Goal: Transaction & Acquisition: Purchase product/service

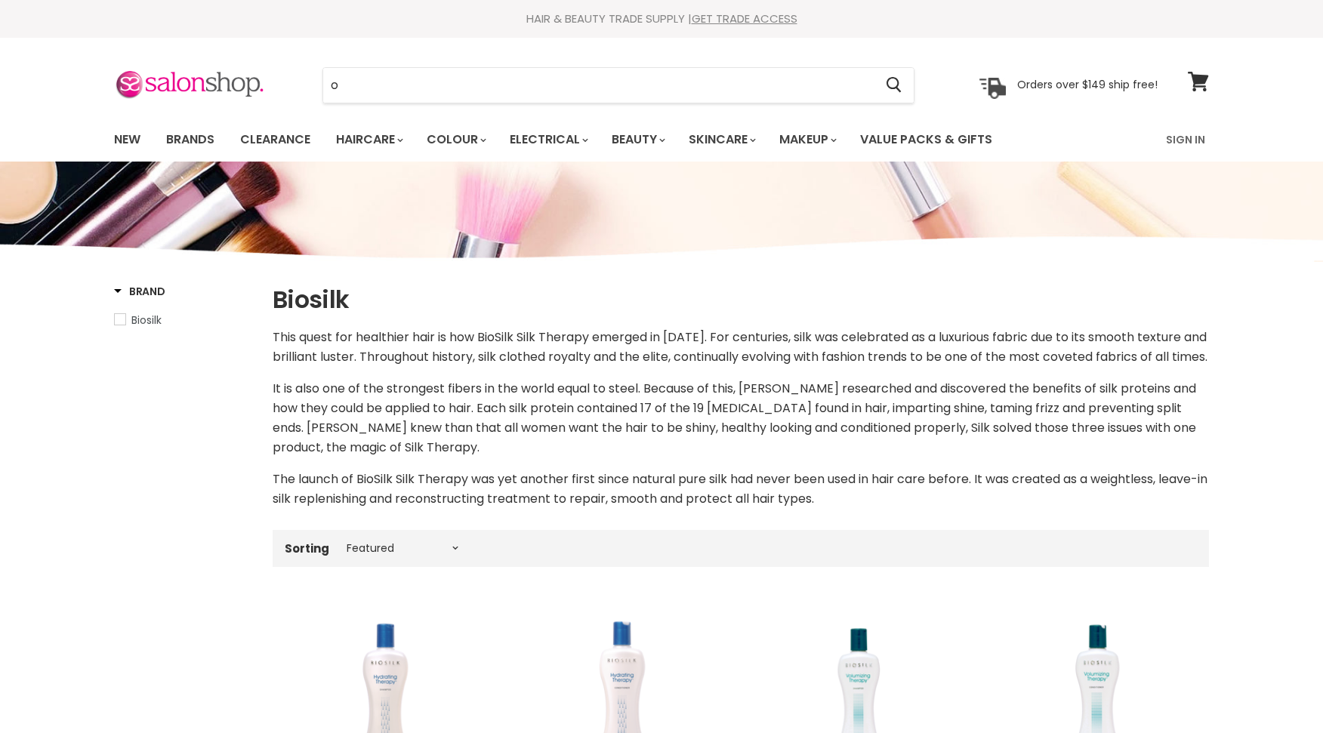
select select "manual"
type input "oreal"
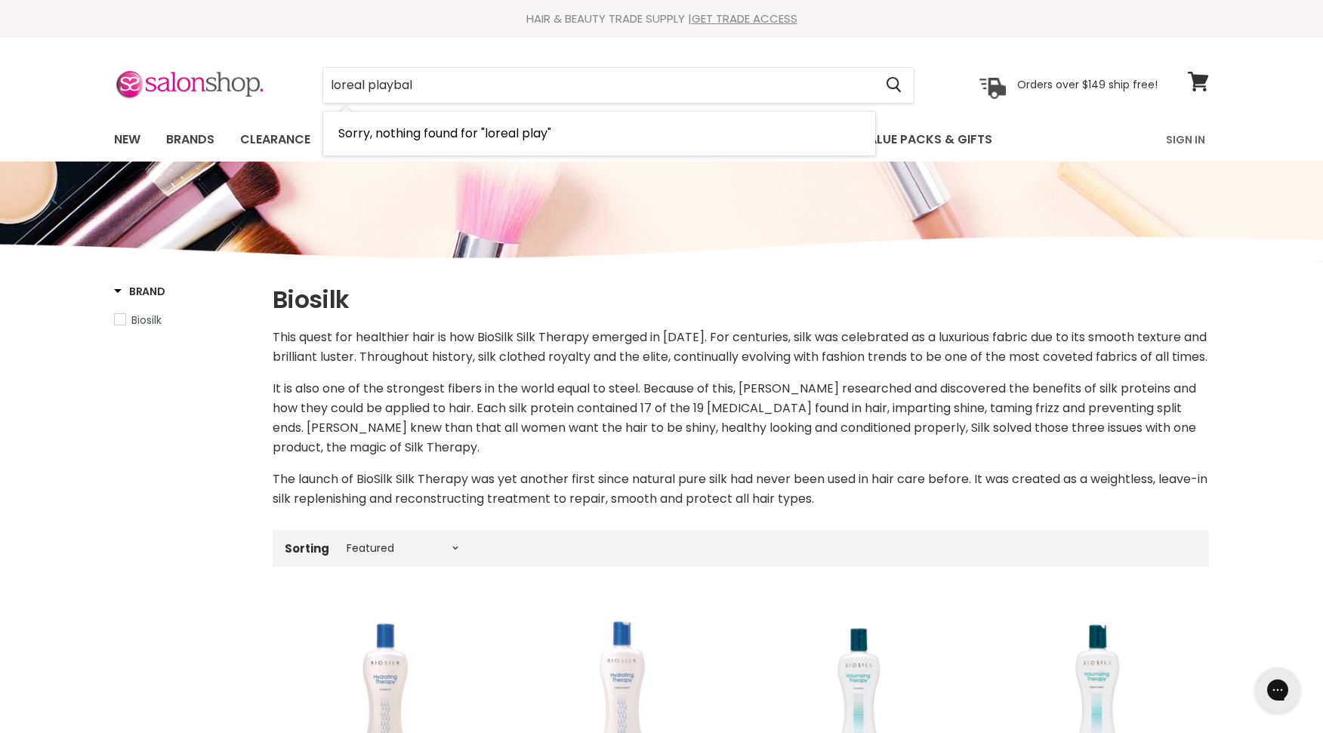
type input "loreal playball"
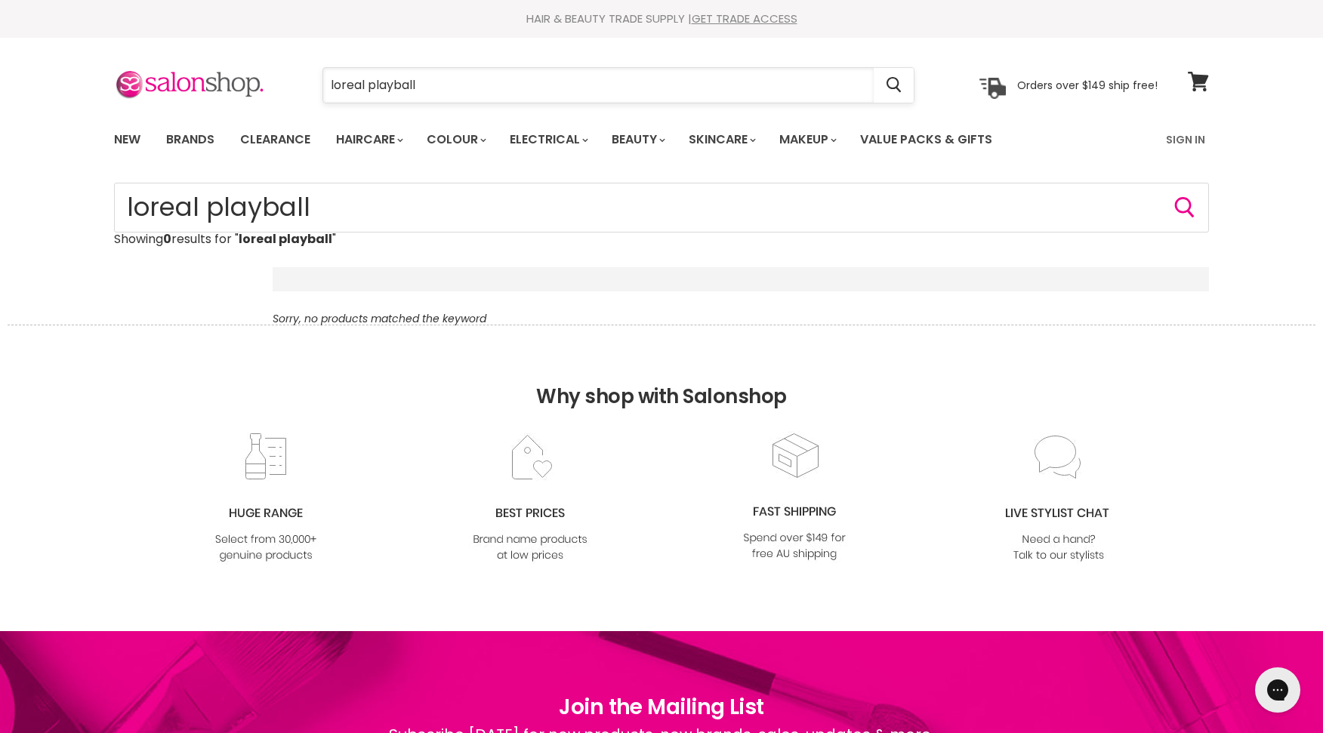
click at [337, 84] on input "loreal playball" at bounding box center [598, 85] width 551 height 35
type input "l'oreal"
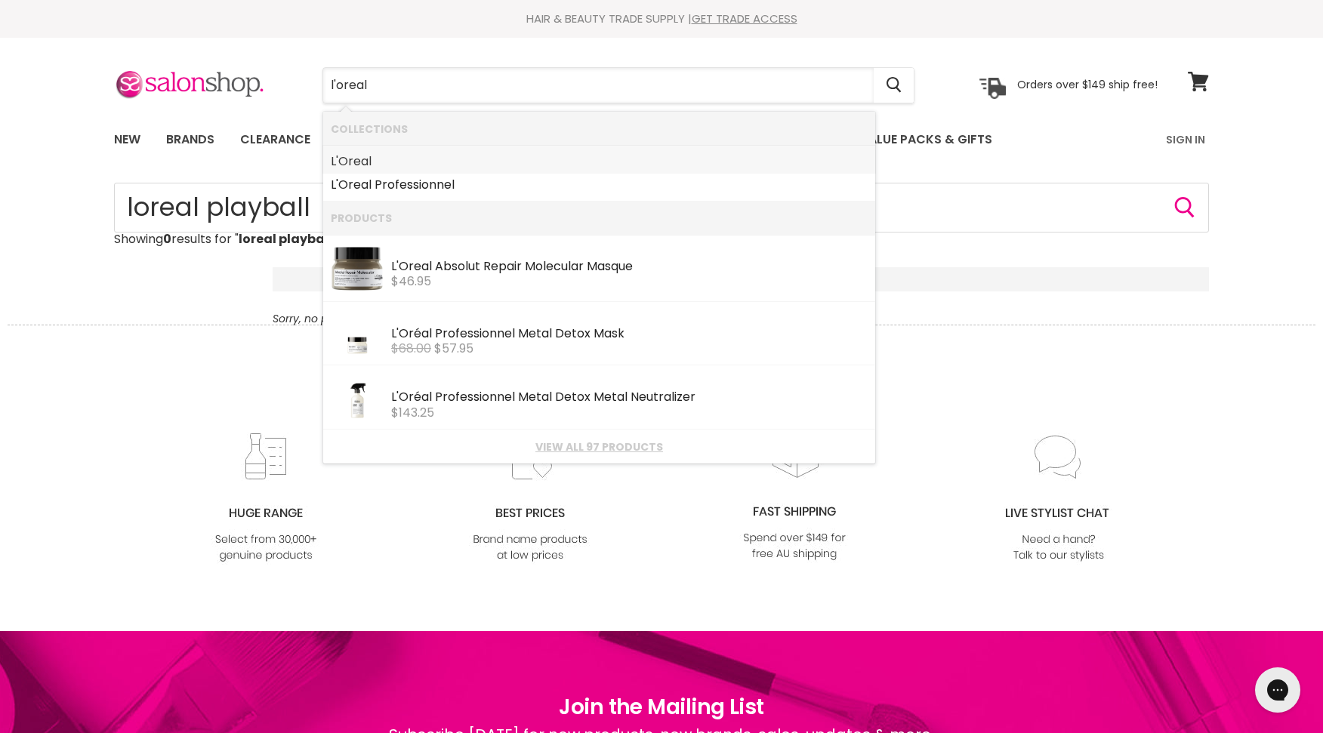
click at [349, 163] on link "L'Oreal" at bounding box center [599, 162] width 537 height 24
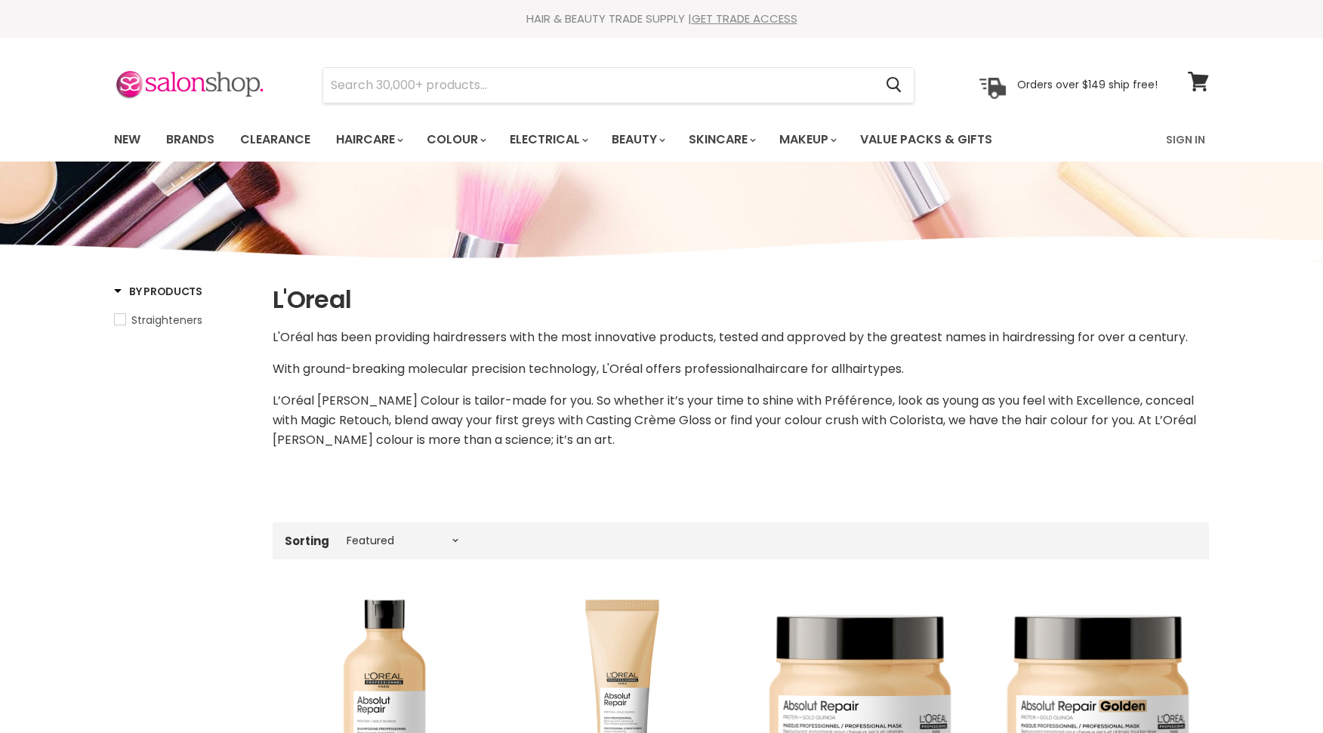
select select "manual"
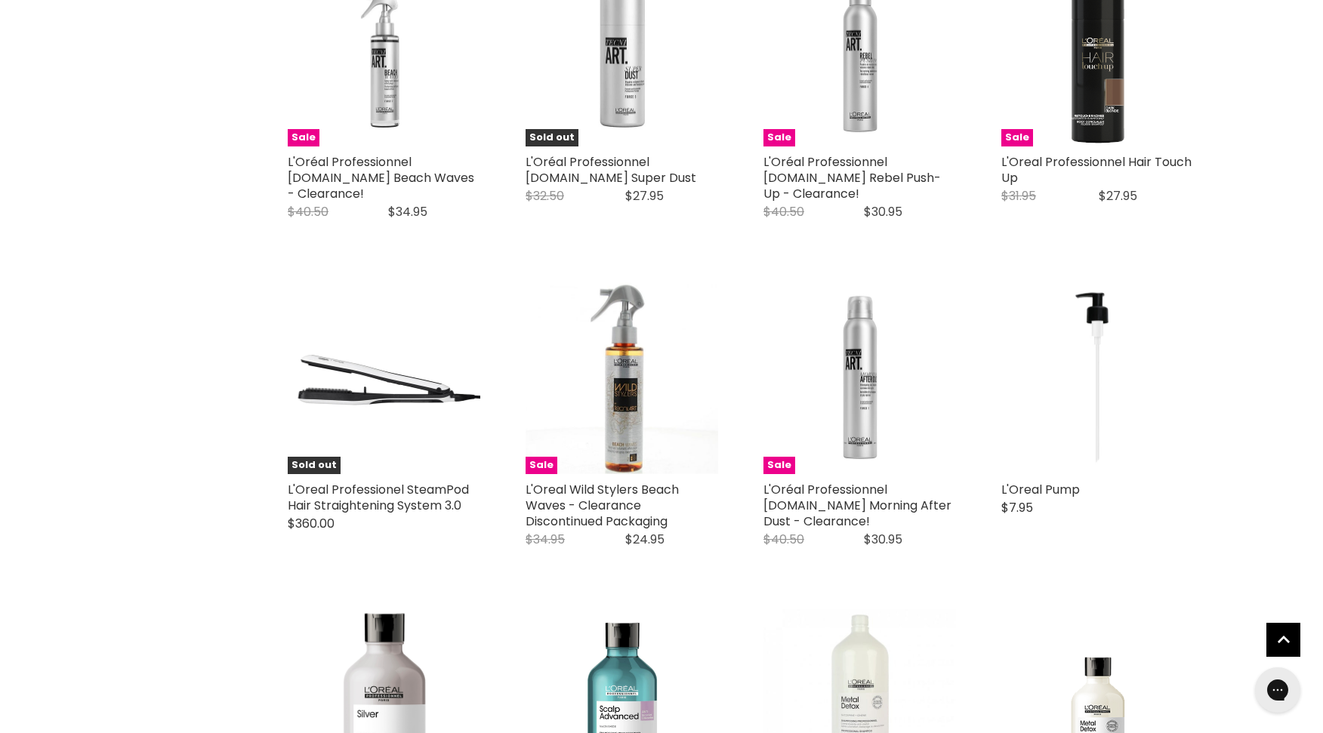
scroll to position [3185, 0]
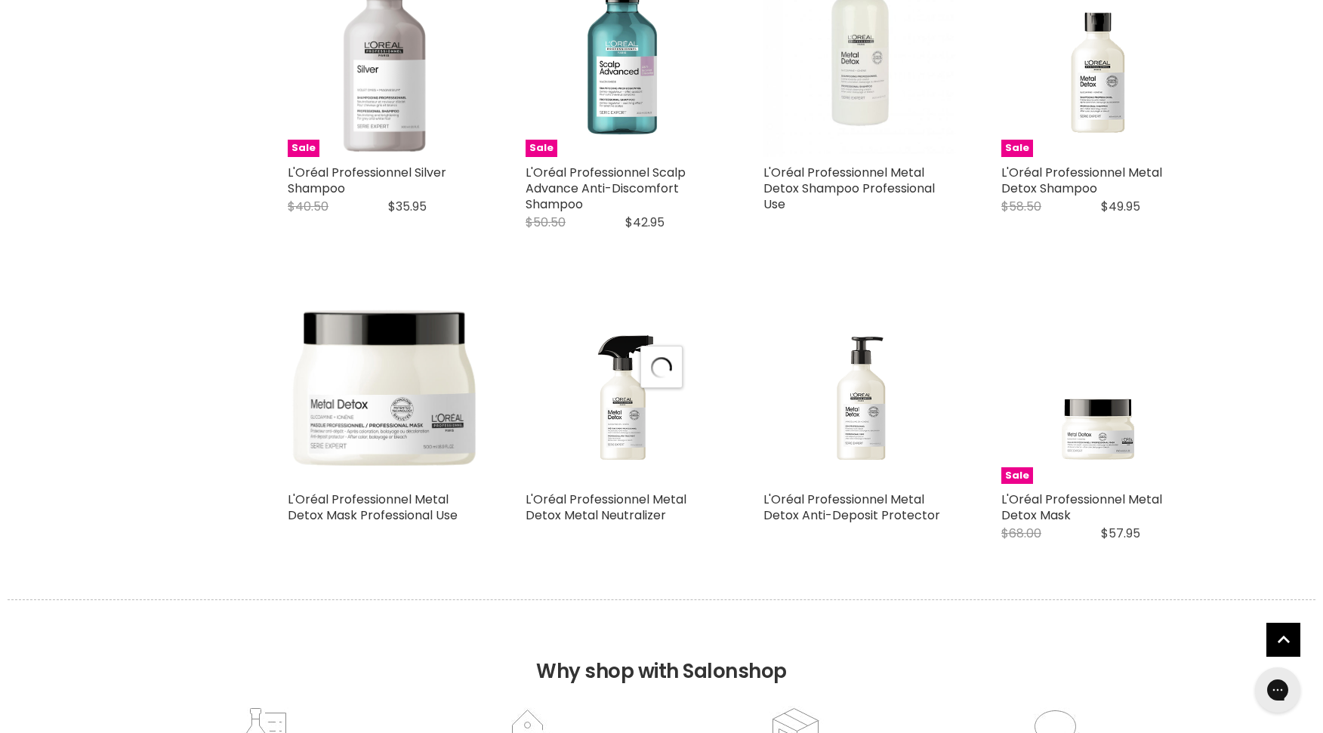
scroll to position [3835, 0]
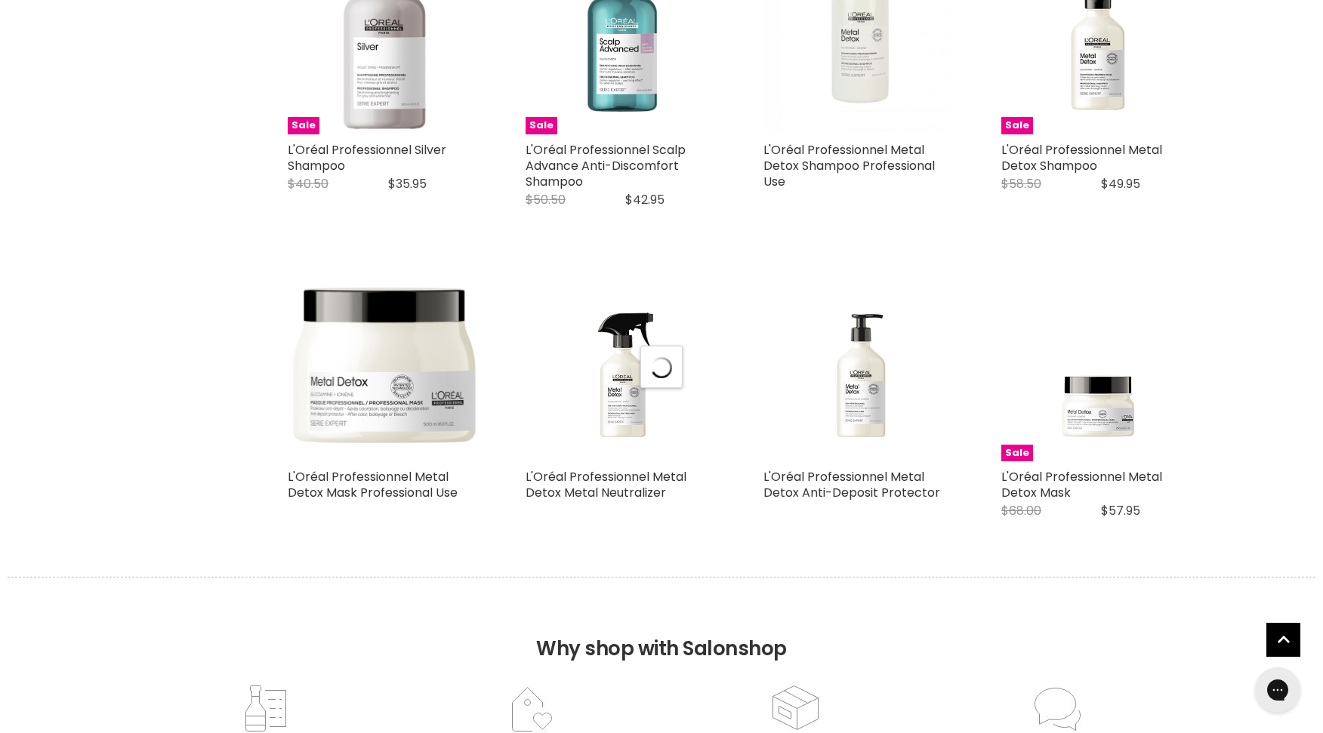
select select "manual"
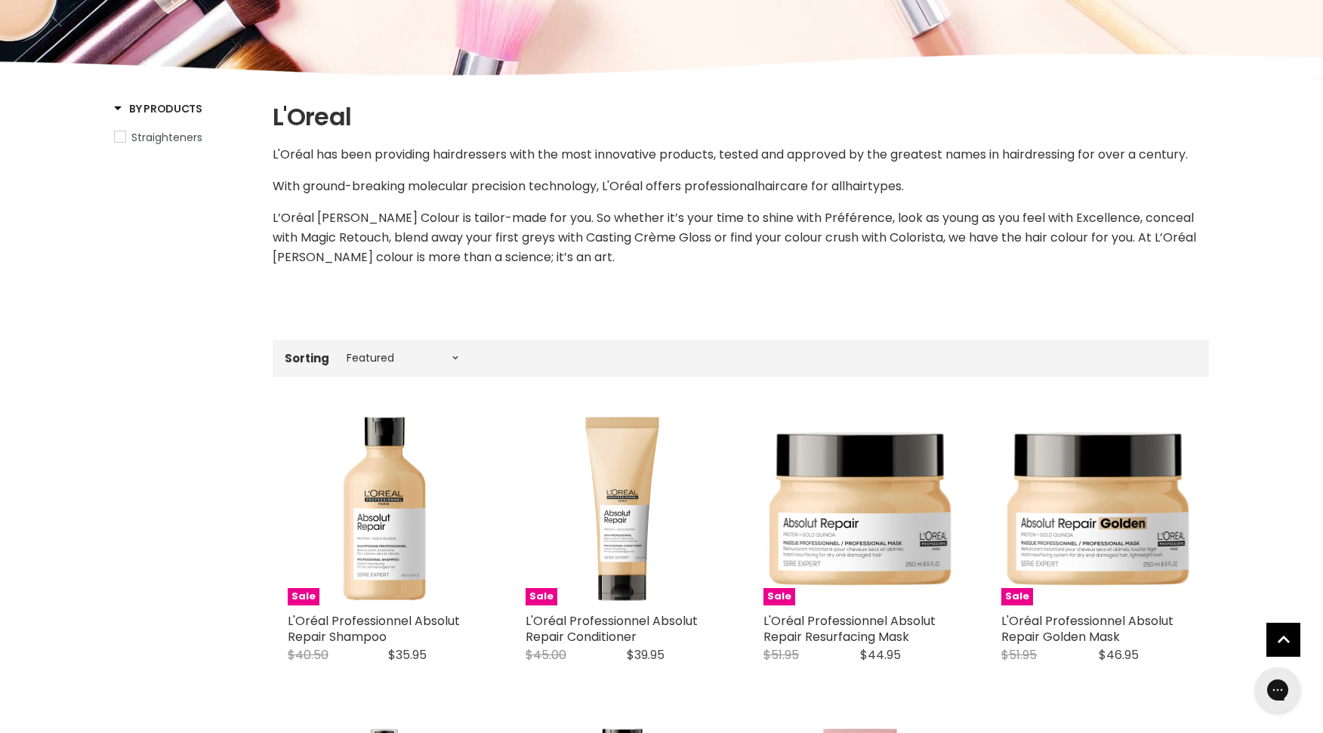
scroll to position [0, 0]
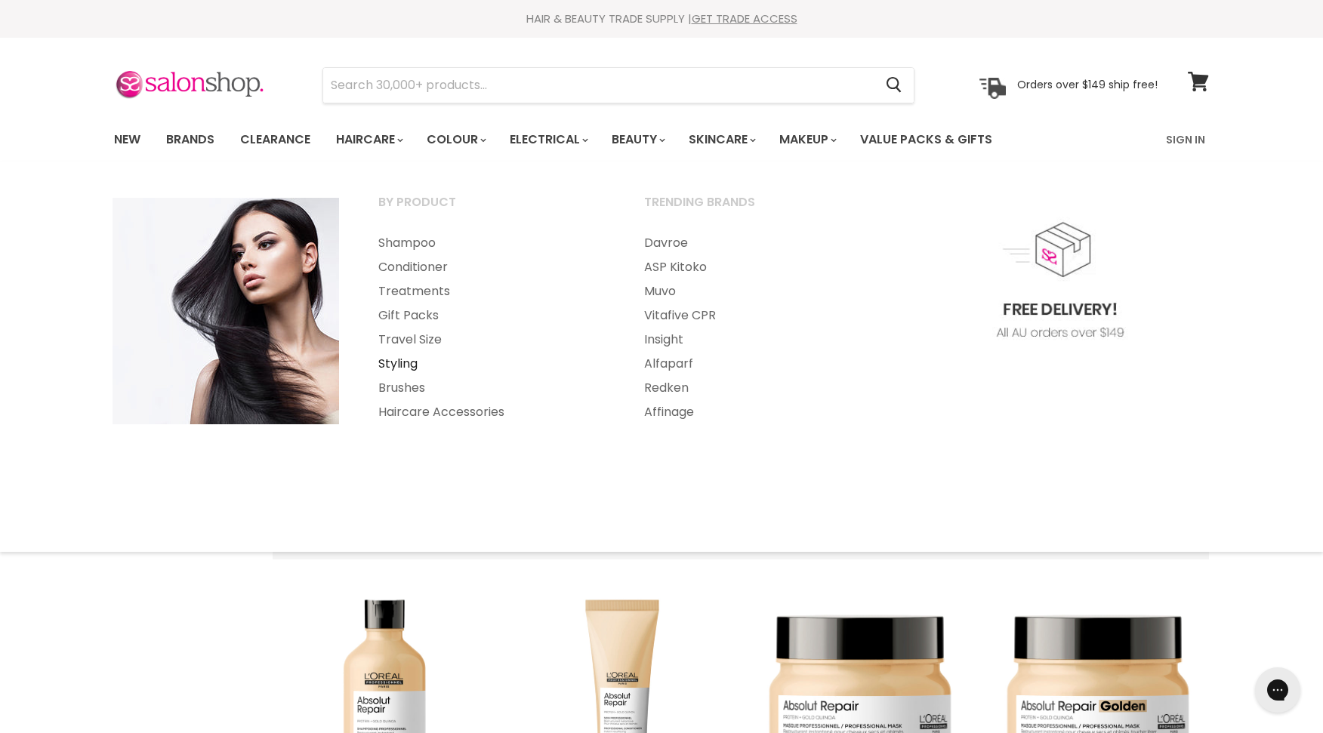
click at [405, 359] on link "Styling" at bounding box center [490, 364] width 263 height 24
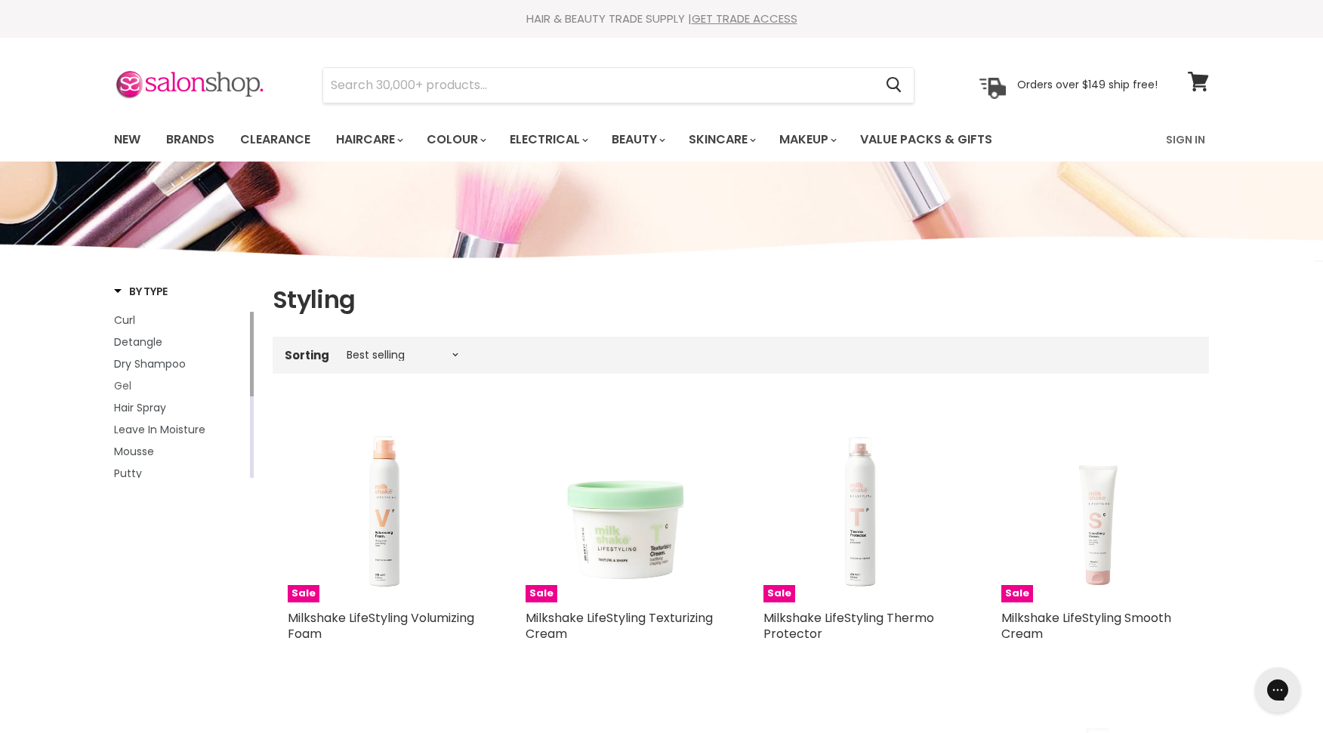
click at [121, 387] on span "Gel" at bounding box center [122, 385] width 17 height 15
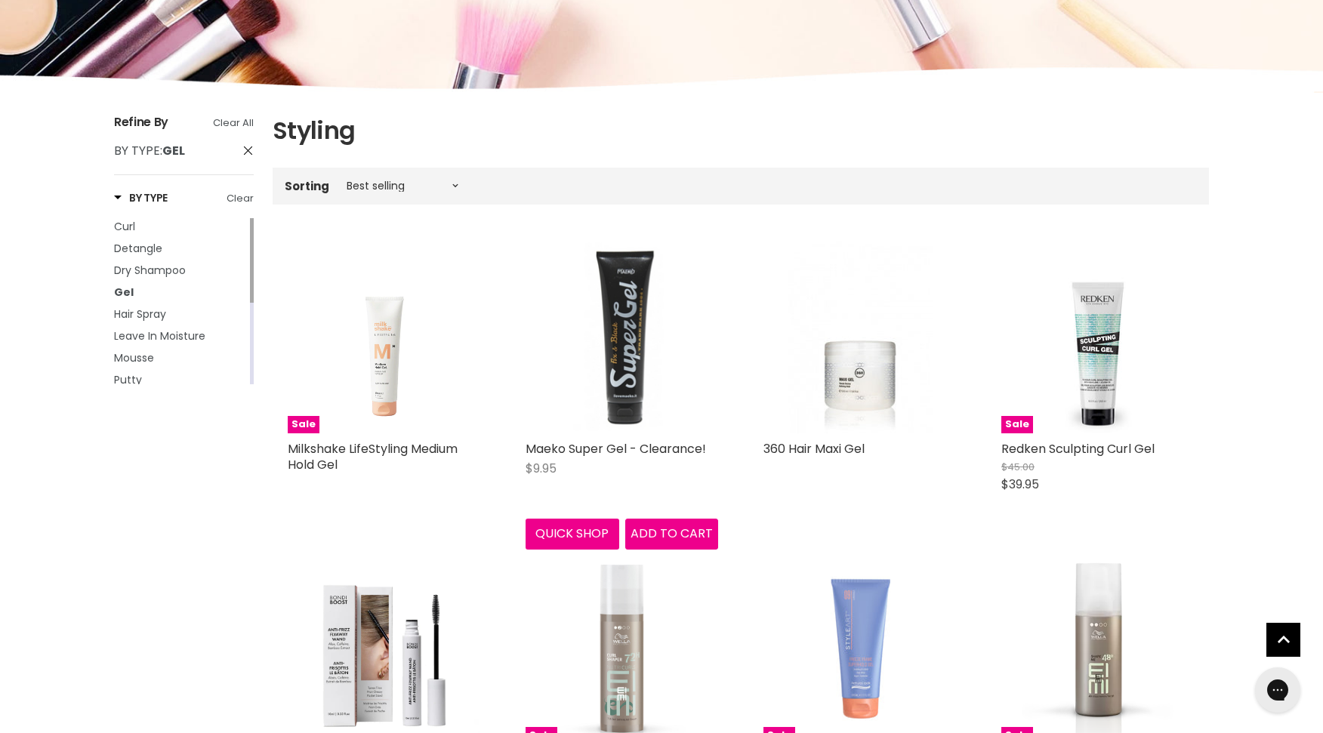
scroll to position [170, 0]
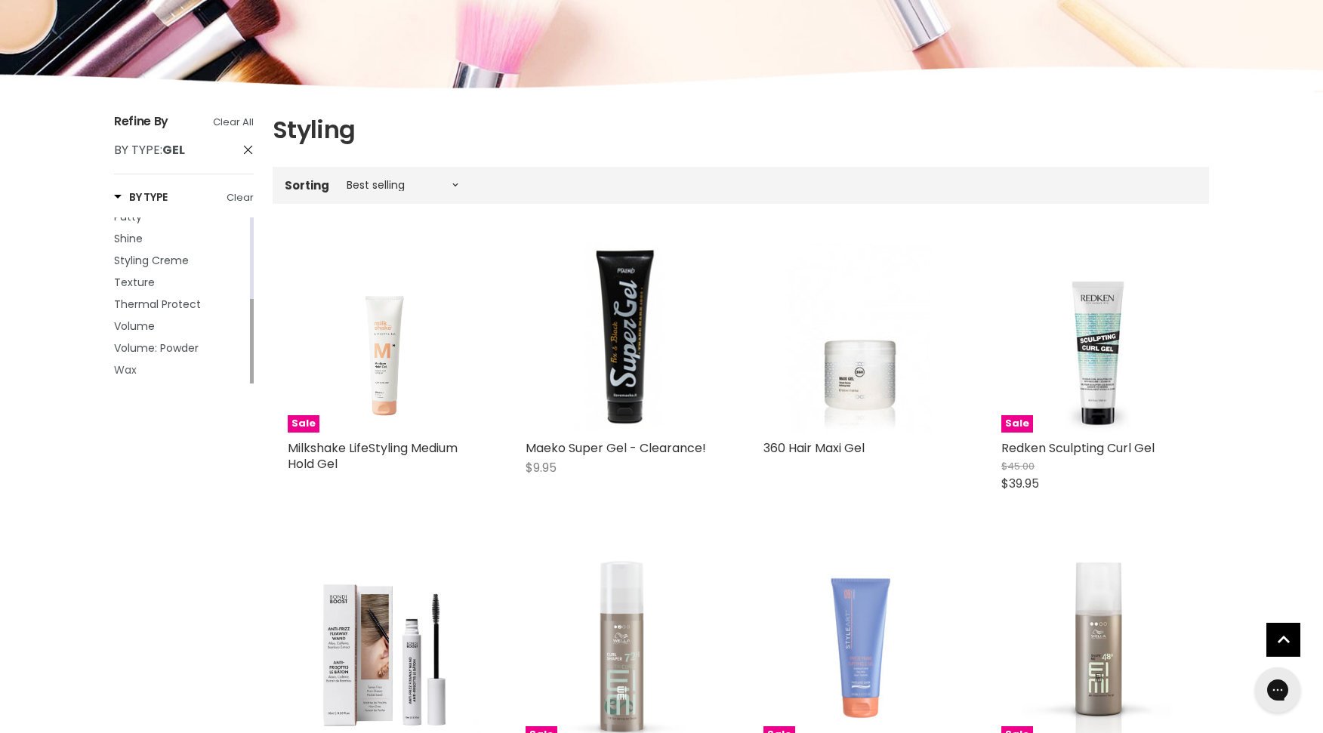
drag, startPoint x: 250, startPoint y: 266, endPoint x: 241, endPoint y: 364, distance: 98.6
click at [241, 364] on div "Curl Detangle Dry Shampoo Gel Hair Spray Leave In Moisture Mousse Putty Shine S…" at bounding box center [184, 301] width 140 height 166
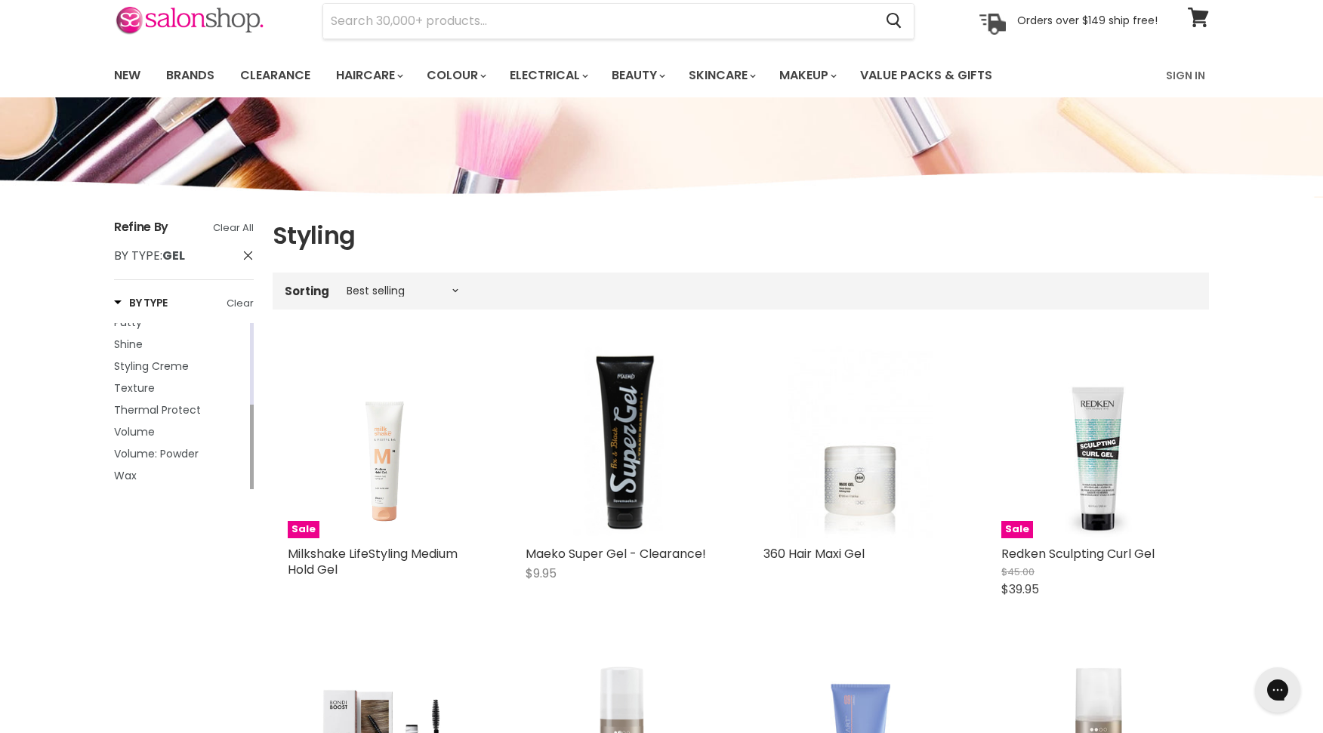
scroll to position [0, 0]
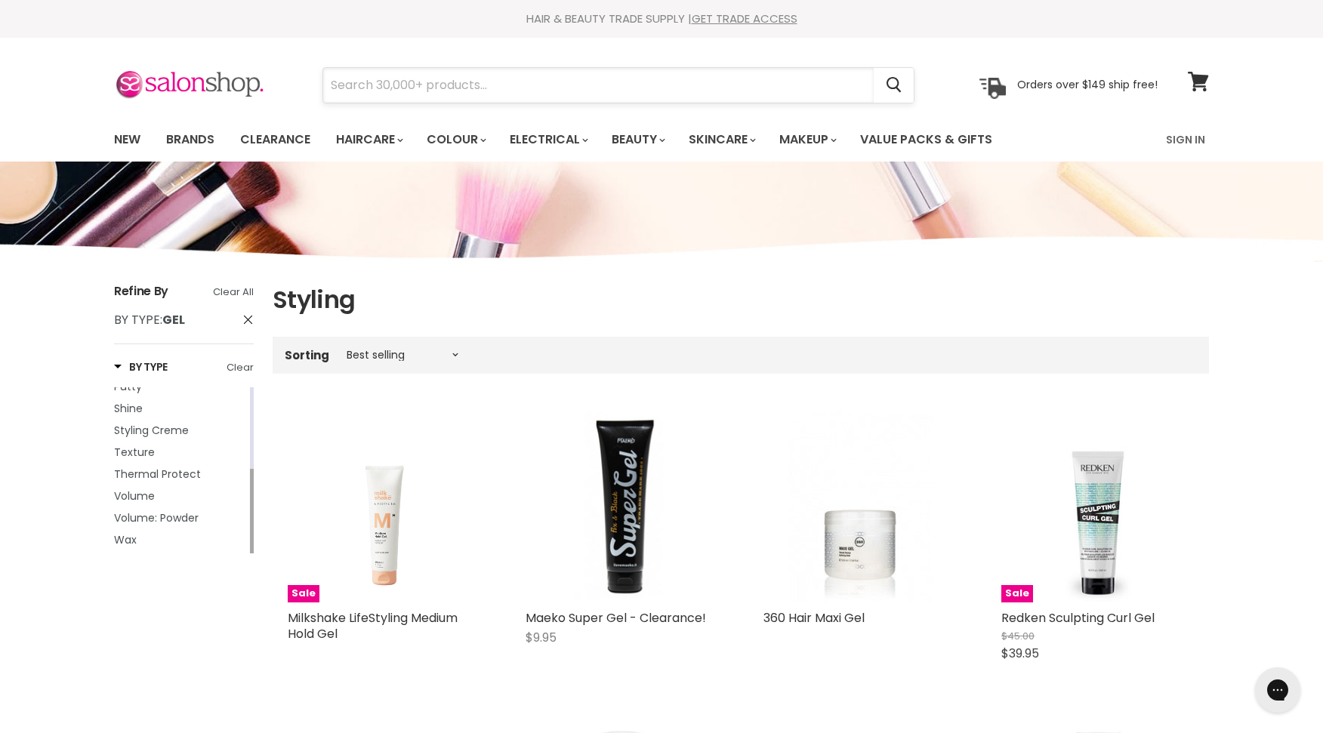
click at [569, 88] on input "Search" at bounding box center [598, 85] width 551 height 35
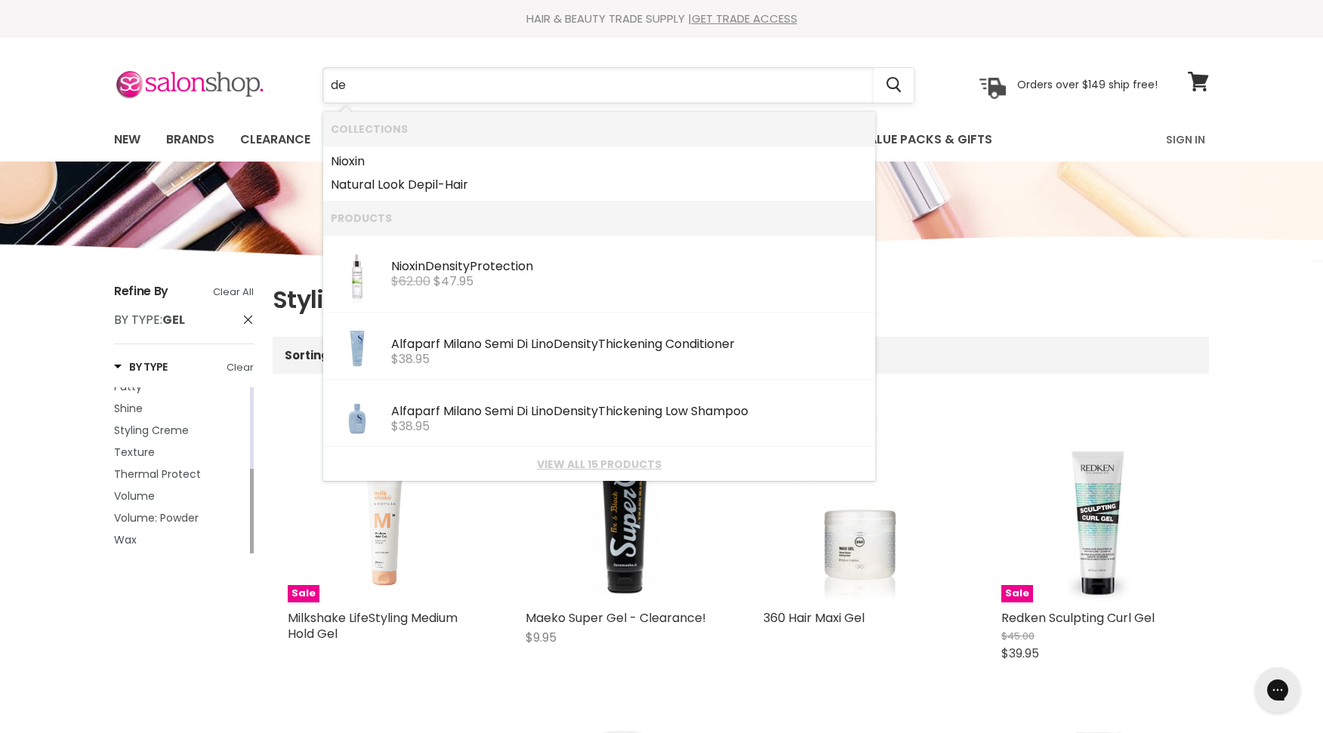
type input "d"
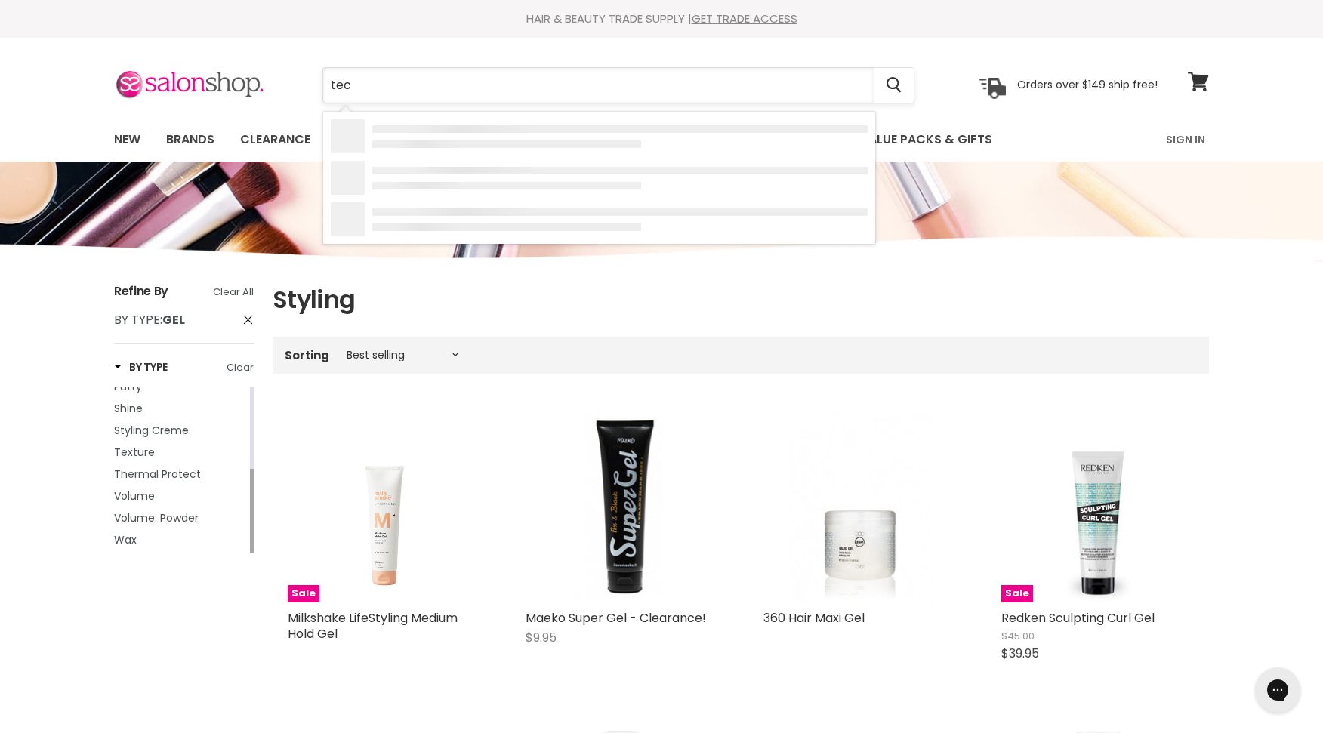
type input "tech"
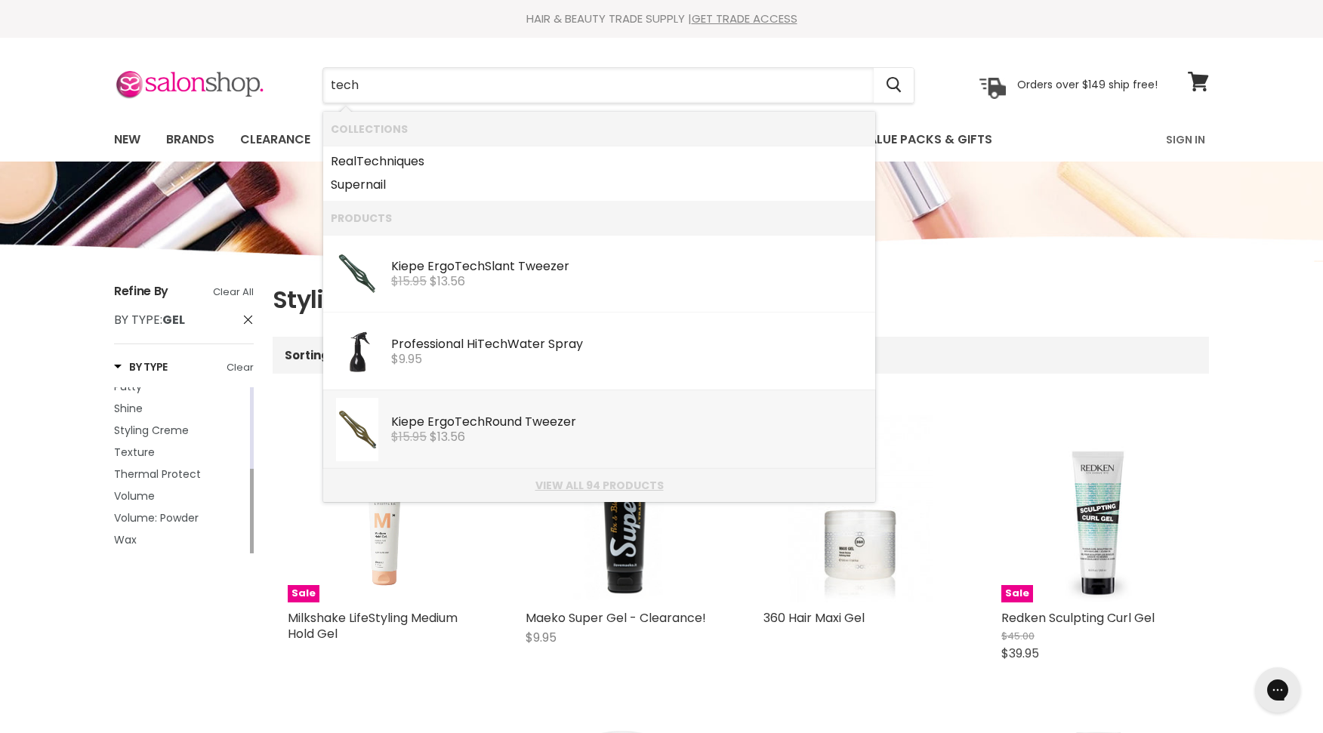
click at [597, 483] on link "View all 94 products" at bounding box center [599, 486] width 537 height 12
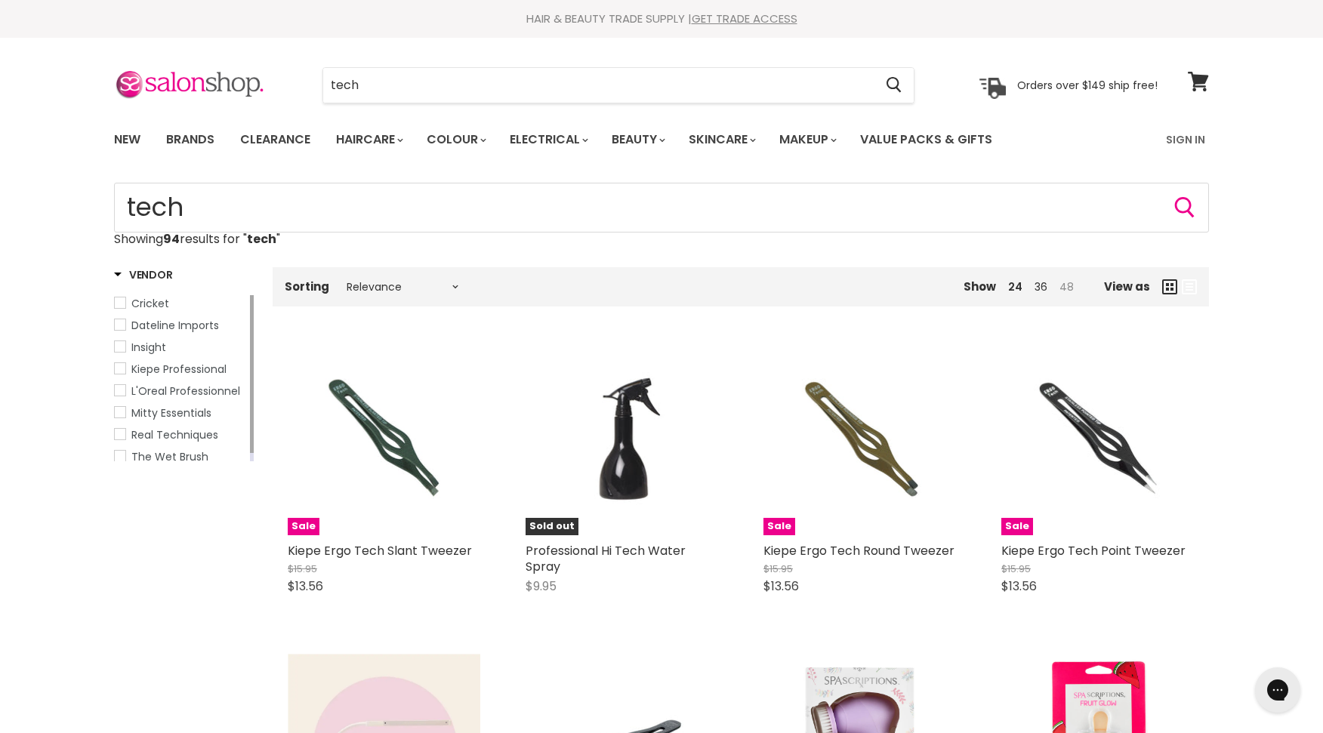
click at [1064, 285] on link "48" at bounding box center [1067, 286] width 14 height 15
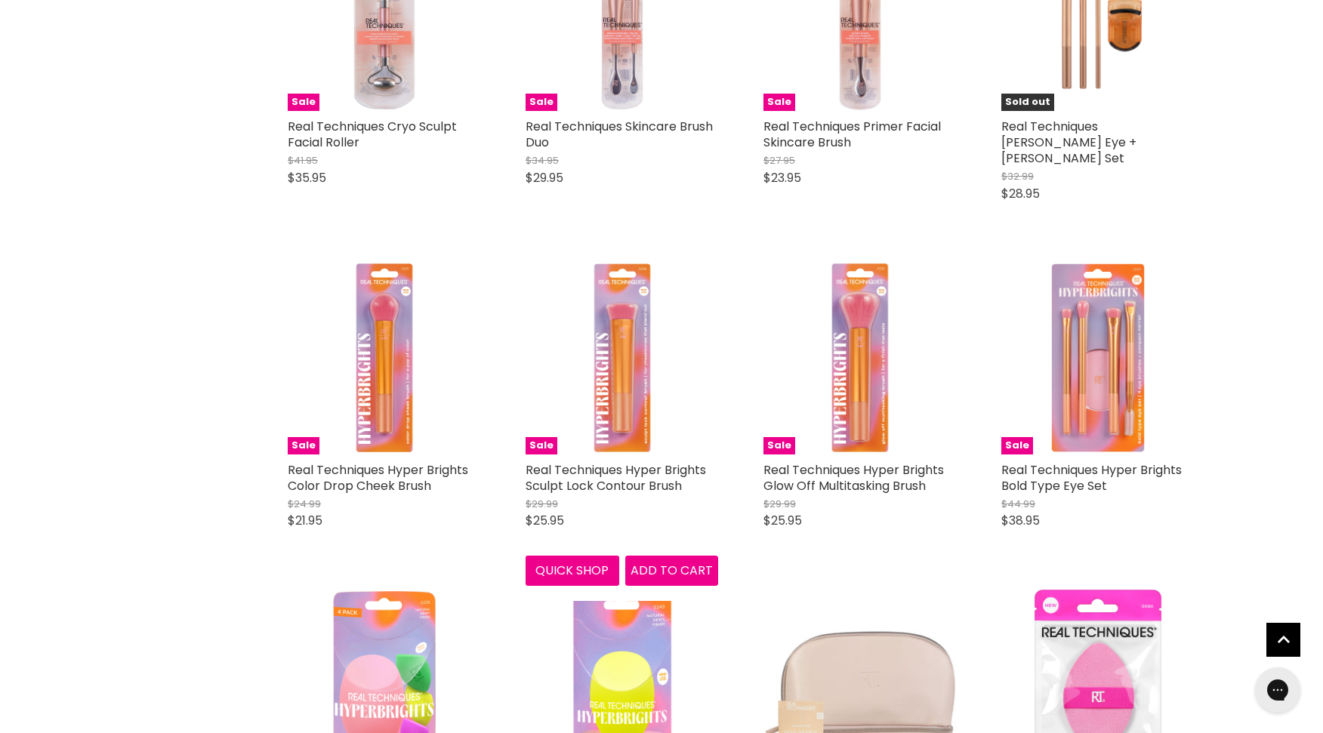
scroll to position [5935, 0]
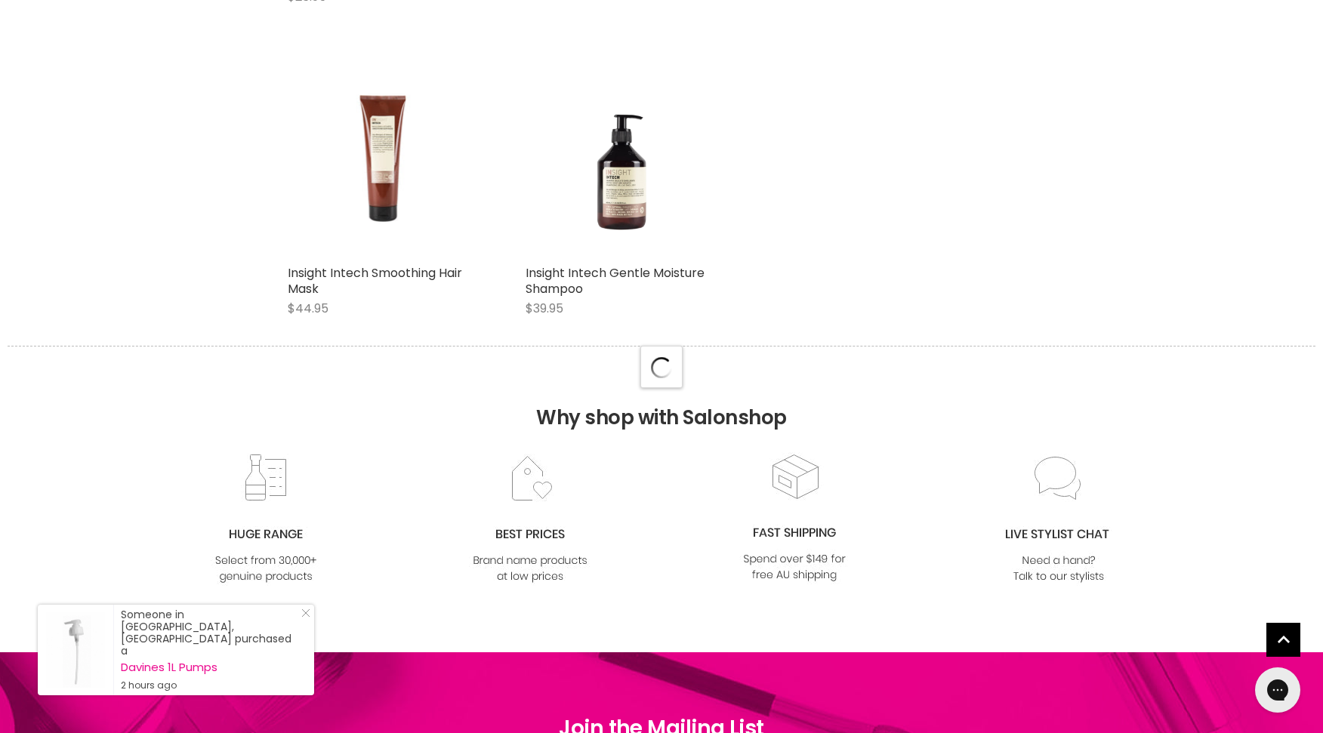
scroll to position [3893, 0]
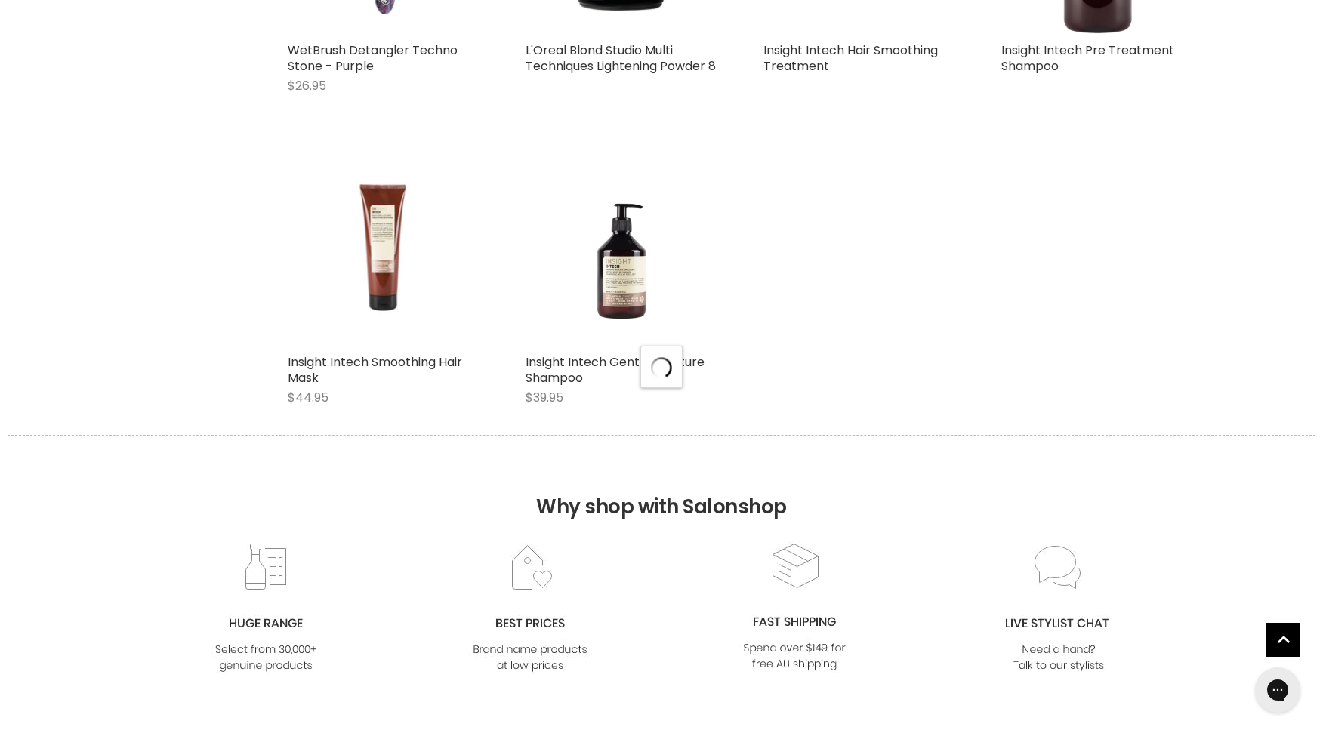
scroll to position [3631, 0]
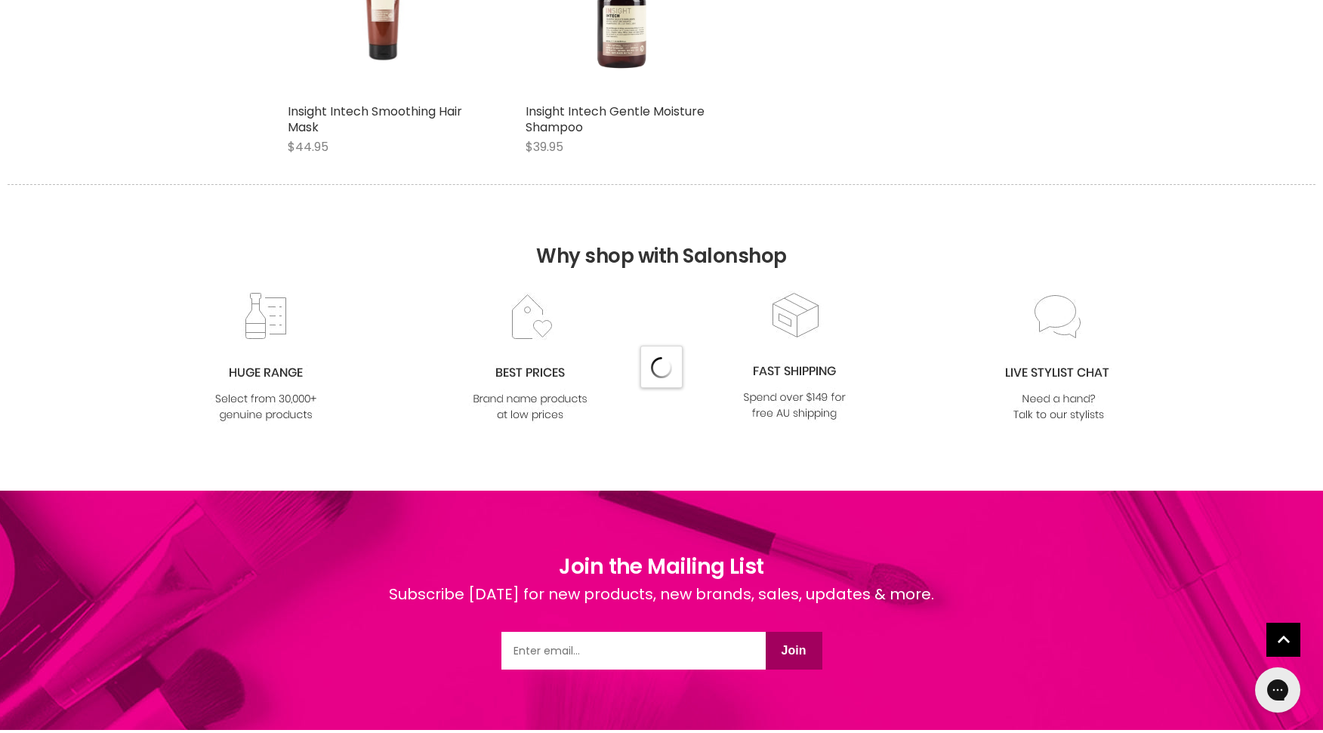
scroll to position [4417, 0]
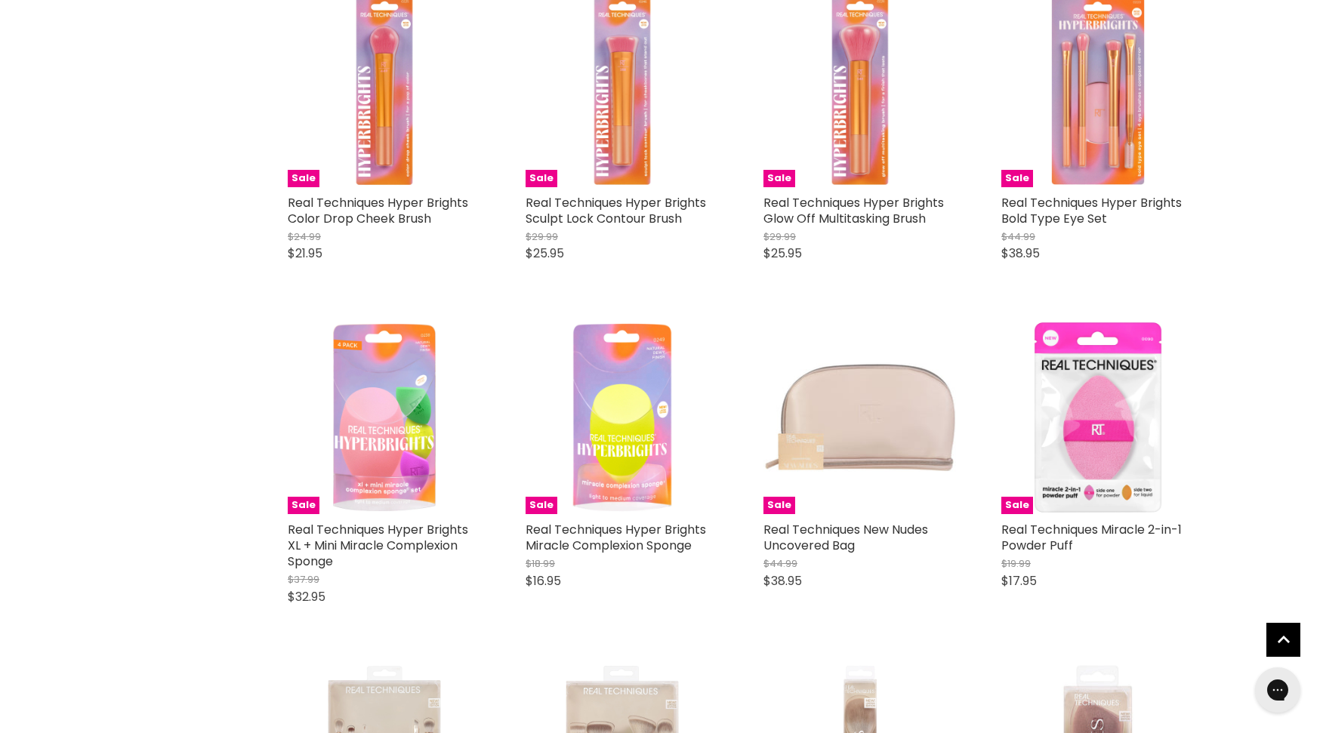
scroll to position [4417, 0]
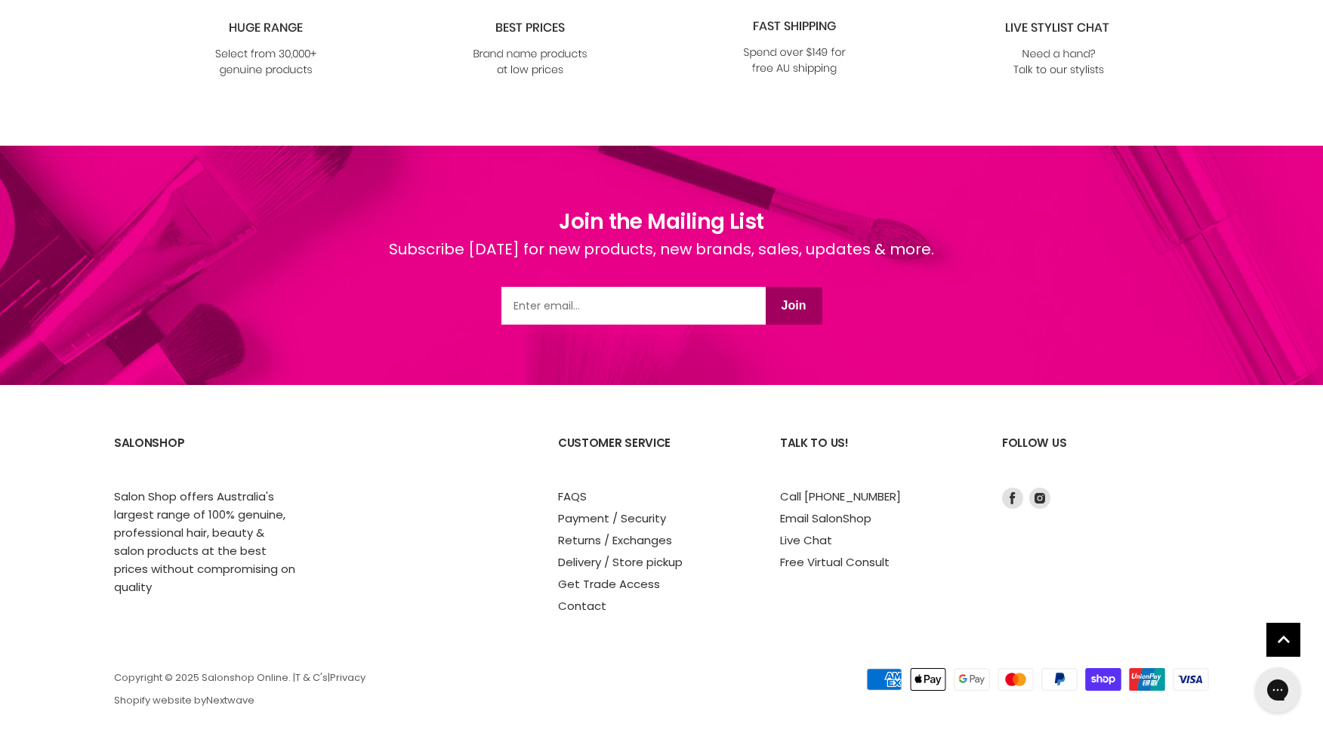
scroll to position [4405, 0]
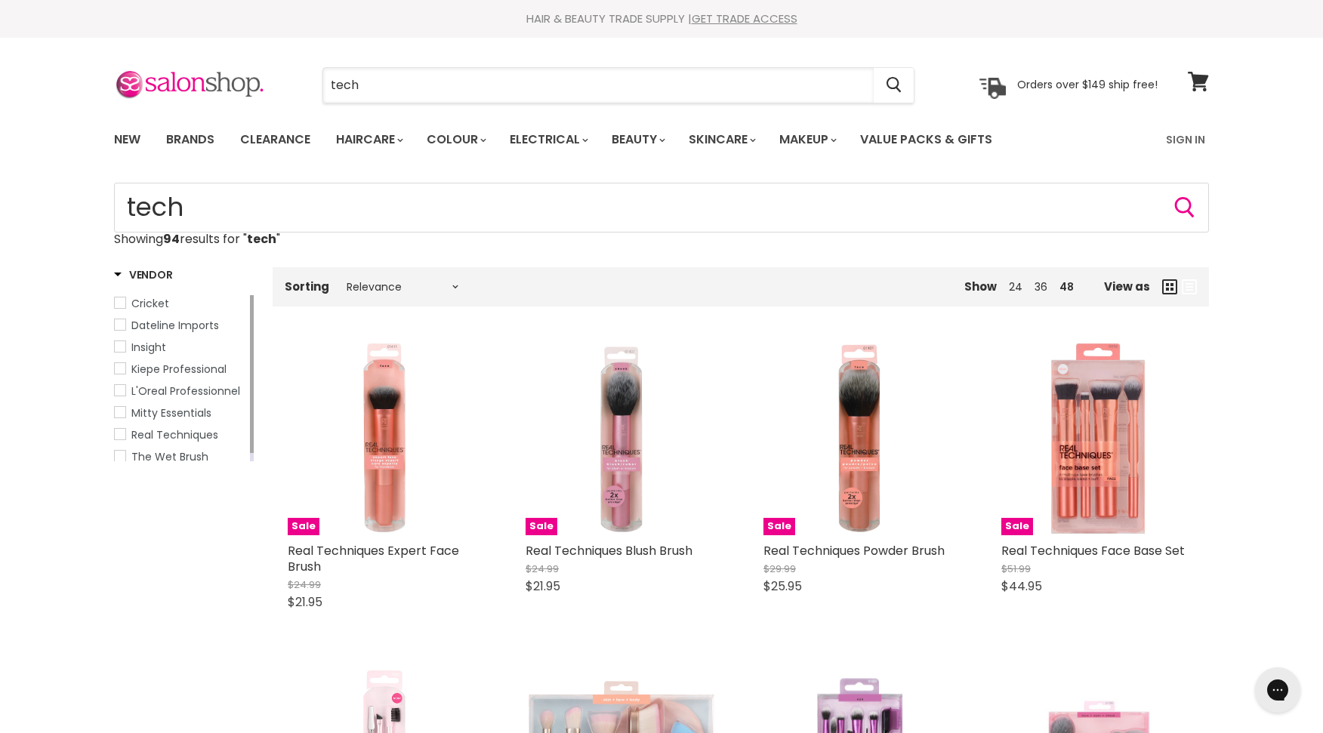
drag, startPoint x: 381, startPoint y: 82, endPoint x: -41, endPoint y: 15, distance: 426.6
click at [0, 15] on html "Skip to content HAIR & BEAUTY TRADE SUPPLY | GET TRADE ACCESS HAIR & BEAUTY TRA…" at bounding box center [661, 366] width 1323 height 733
paste input "Approval for 75% on below products as per MDC empowerment 3063 Defender Cloud S…"
type input "Approval for 75% on below products as per MDC empowerment 3063 Defender Cloud S…"
click at [522, 76] on input "Search" at bounding box center [598, 85] width 551 height 35
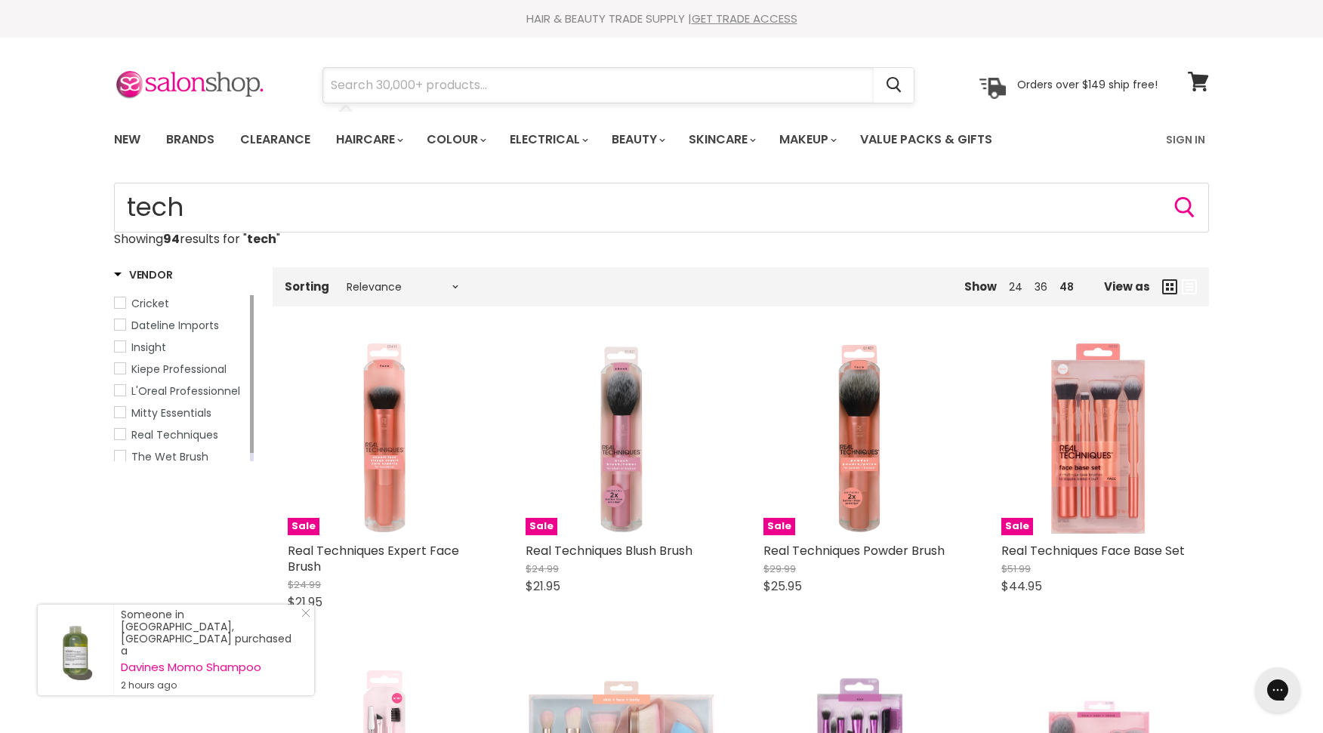
paste input "Tecni.Art"
type input "Tecni.Art"
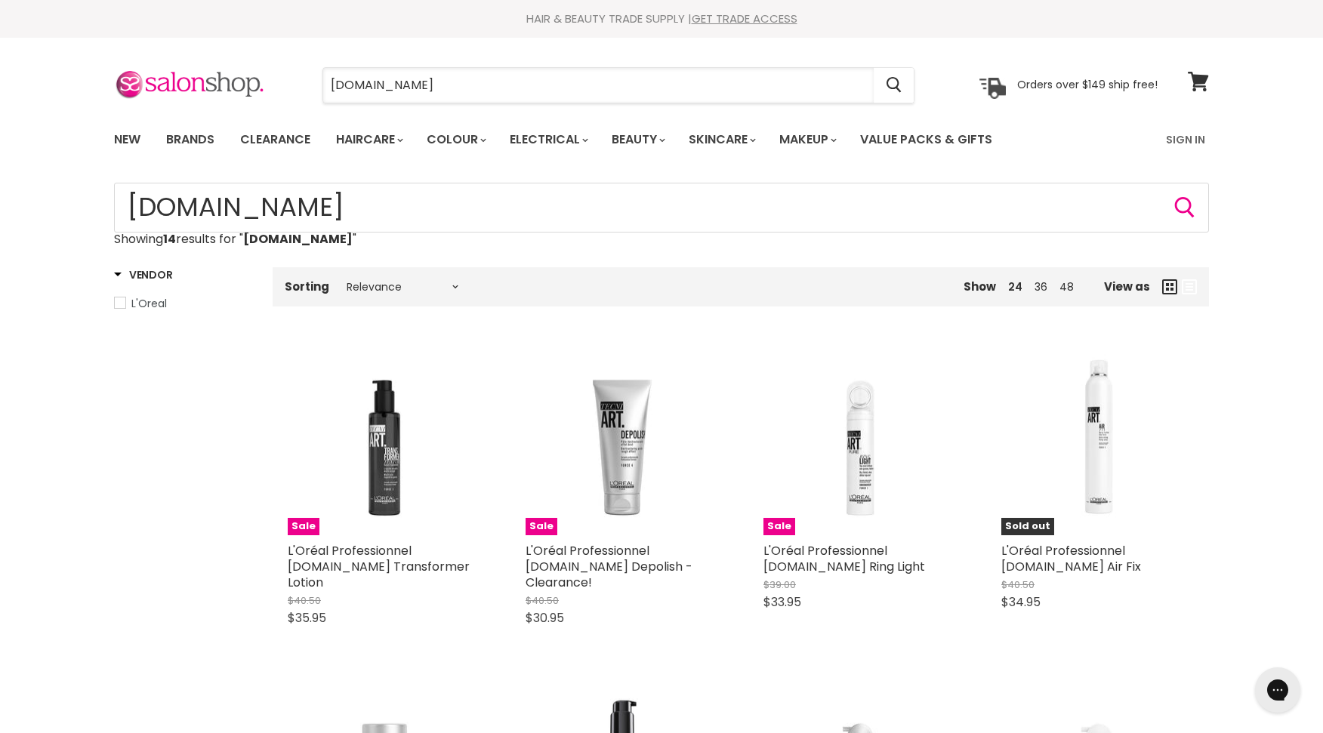
drag, startPoint x: 289, startPoint y: 88, endPoint x: -454, endPoint y: 56, distance: 743.1
click at [0, 56] on html "Skip to content HAIR & BEAUTY TRADE SUPPLY | GET TRADE ACCESS HAIR & BEAUTY TRA…" at bounding box center [661, 366] width 1323 height 733
paste input "L'Oréal Professionnel [DOMAIN_NAME] Density Material"
type input "L'Oréal Professionnel [DOMAIN_NAME] Density Material"
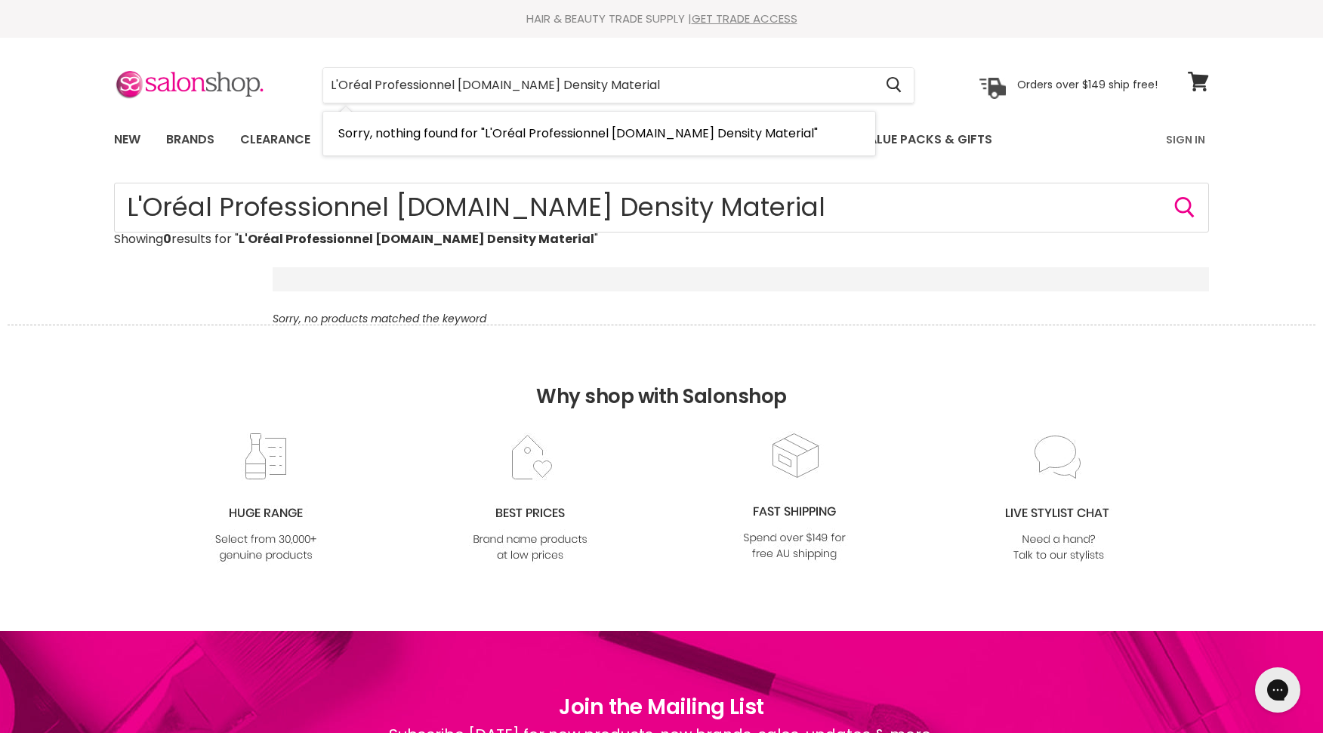
type input "L'Oréal Professionnel"
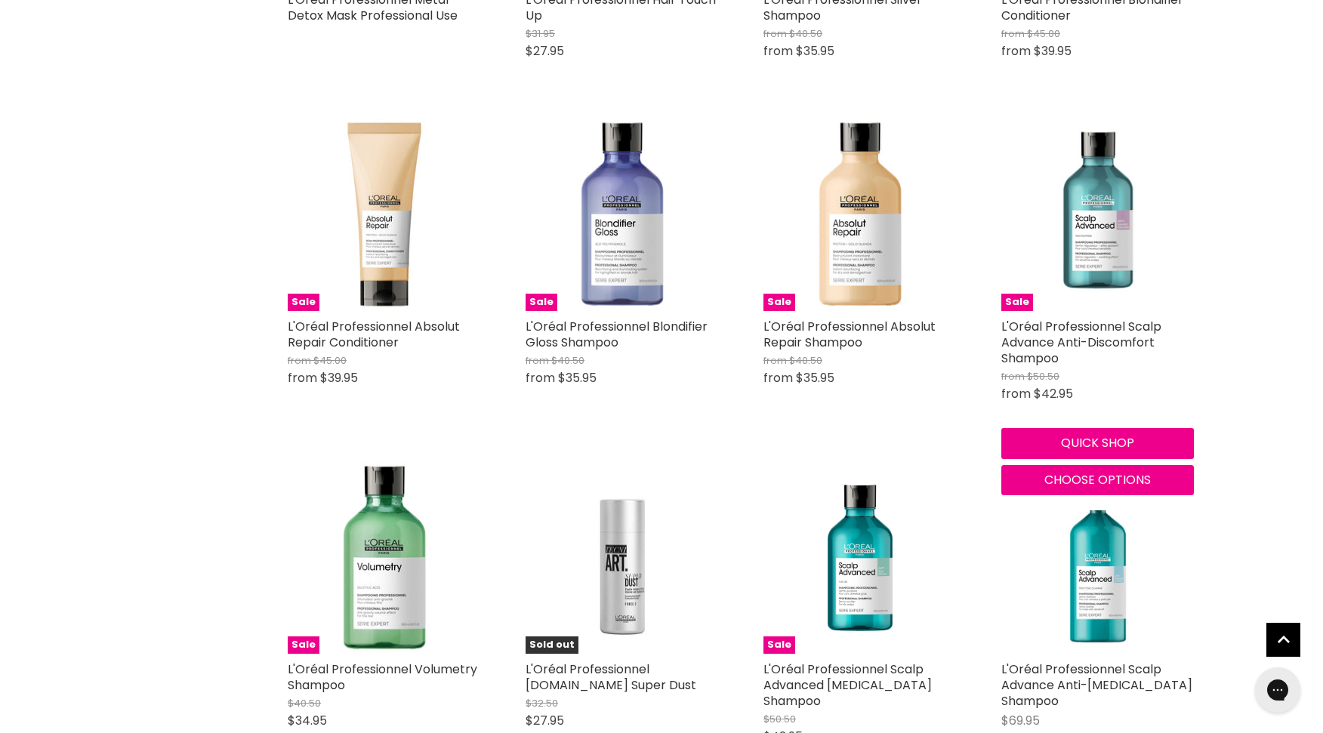
scroll to position [3147, 0]
